Goal: Find specific page/section: Find specific page/section

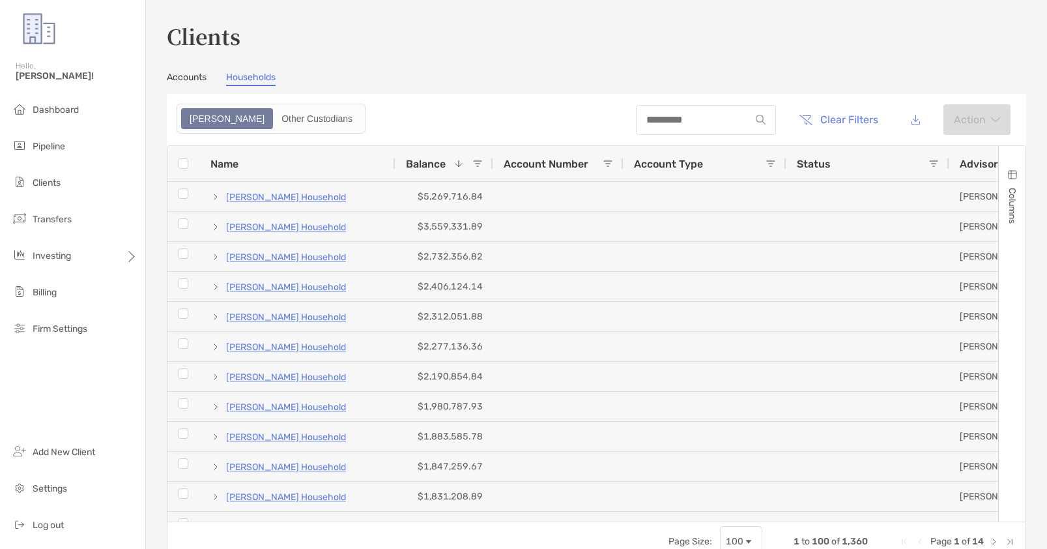
scroll to position [152, 0]
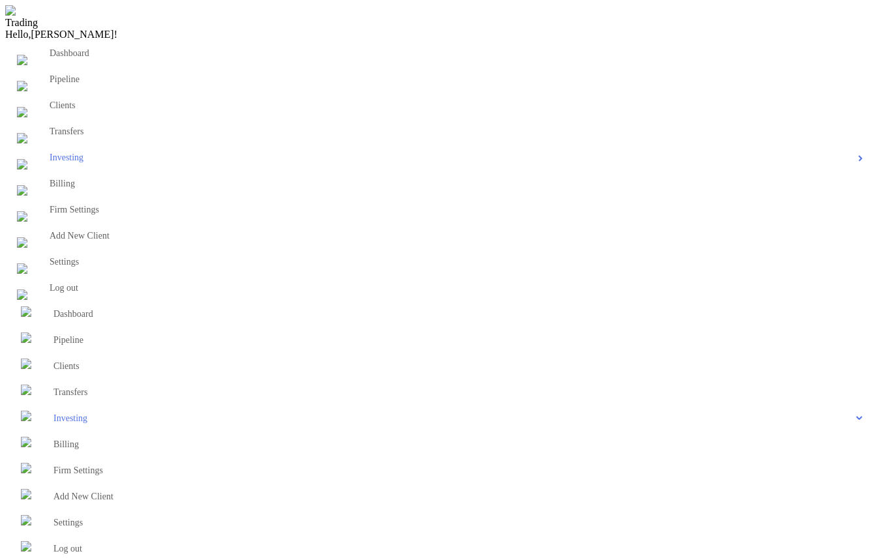
scroll to position [17, 0]
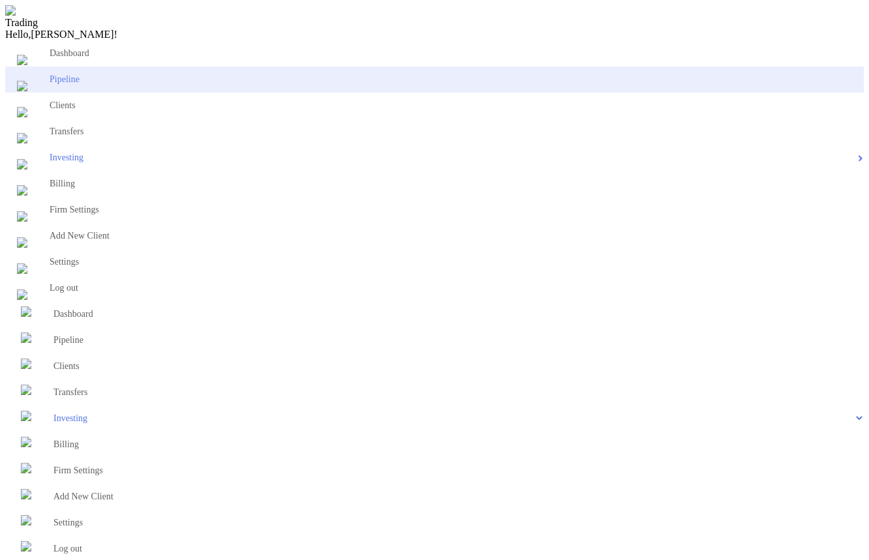
click at [68, 93] on li "Pipeline" at bounding box center [434, 79] width 858 height 26
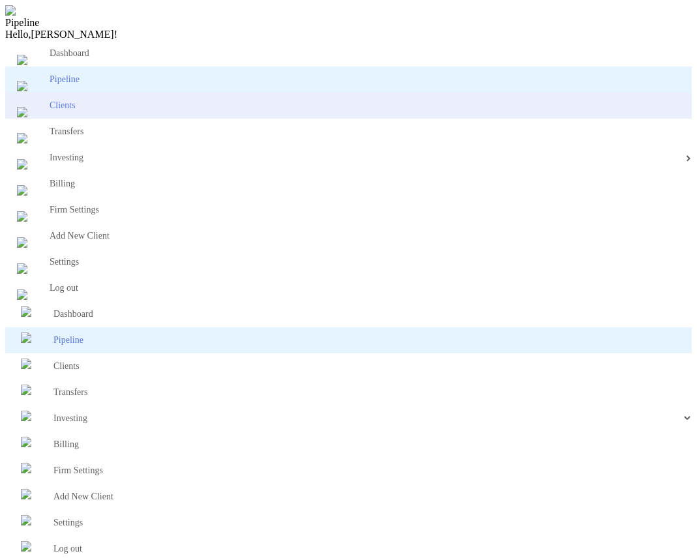
click at [50, 110] on span "Clients" at bounding box center [63, 105] width 26 height 10
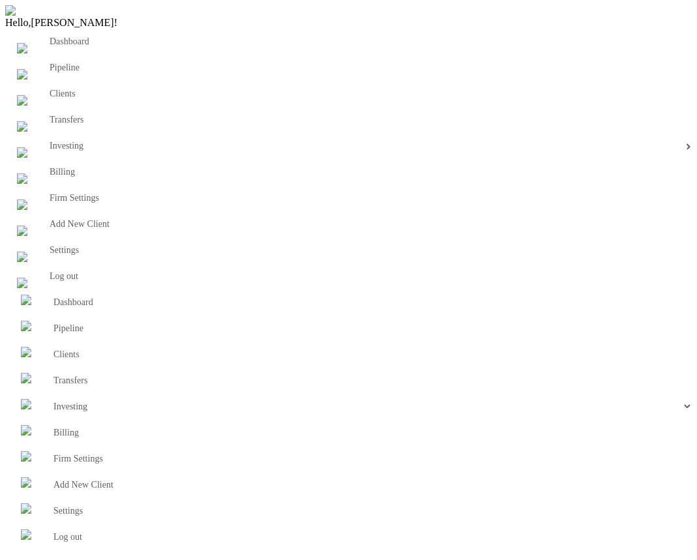
scroll to position [0, 191]
